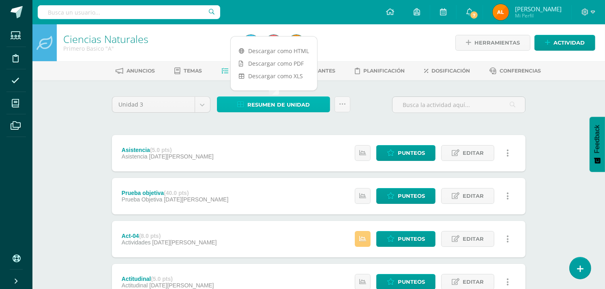
click at [296, 103] on span "Resumen de unidad" at bounding box center [278, 104] width 62 height 15
click at [281, 65] on link "Descargar como PDF" at bounding box center [274, 63] width 86 height 13
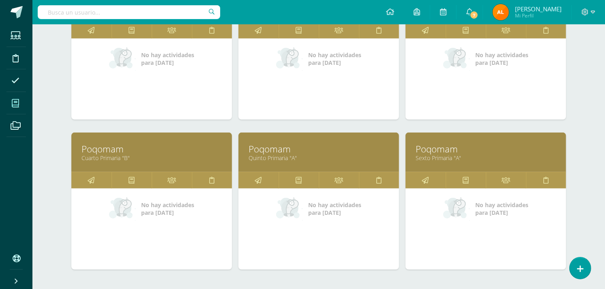
scroll to position [363, 0]
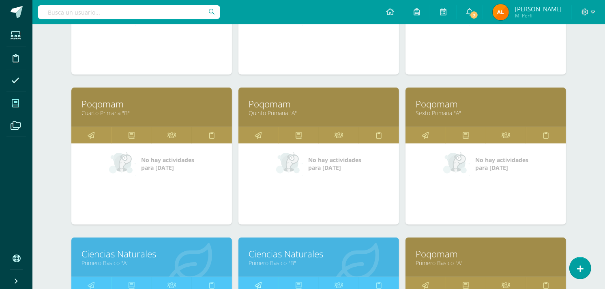
click at [269, 283] on link at bounding box center [258, 285] width 40 height 16
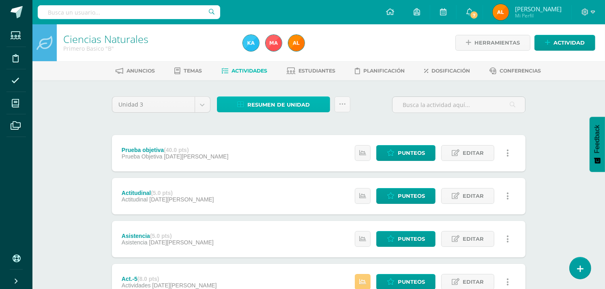
click at [258, 99] on span "Resumen de unidad" at bounding box center [278, 104] width 62 height 15
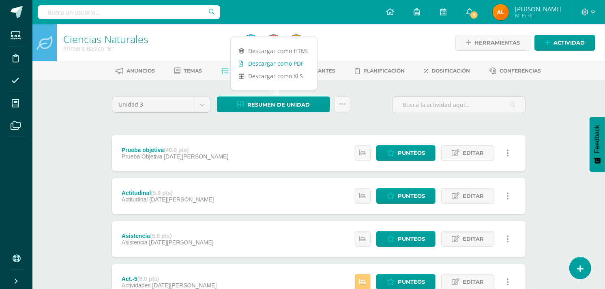
click at [266, 62] on link "Descargar como PDF" at bounding box center [274, 63] width 86 height 13
